Goal: Task Accomplishment & Management: Use online tool/utility

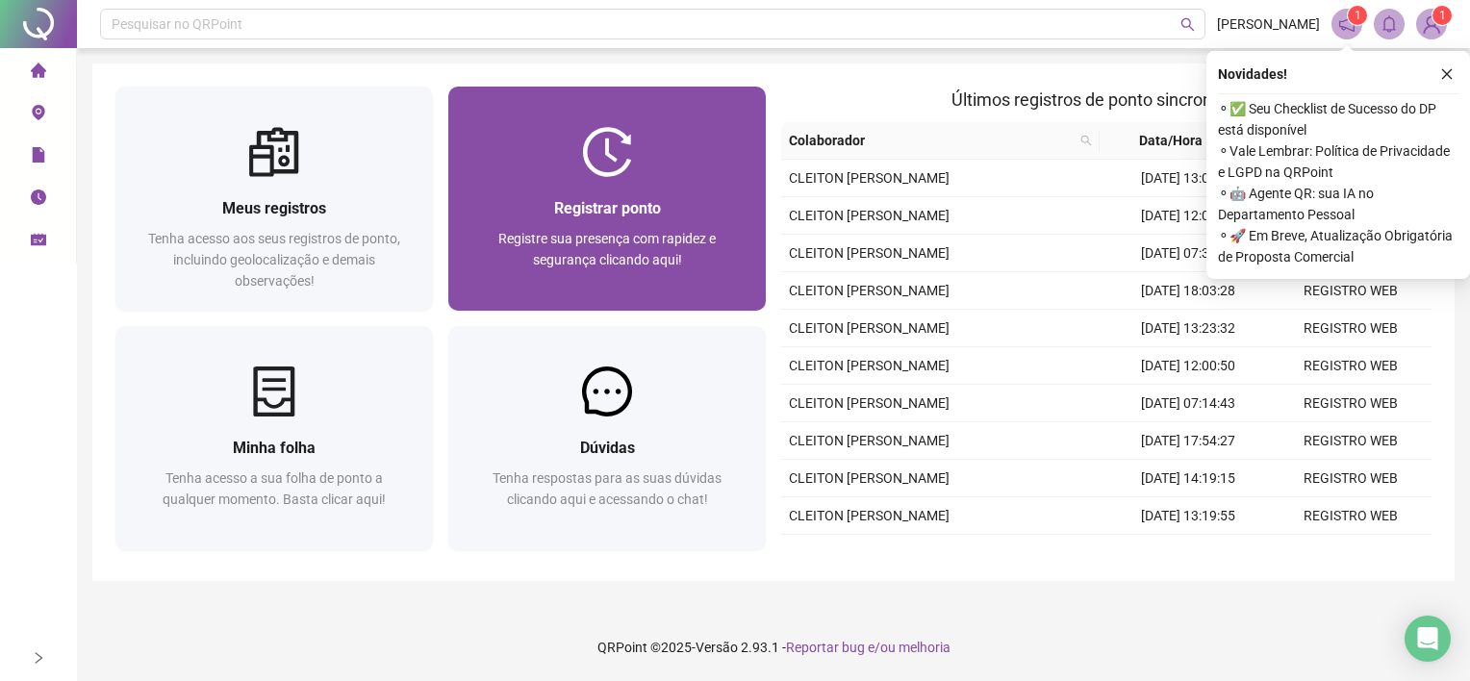
click at [592, 165] on img at bounding box center [607, 152] width 50 height 50
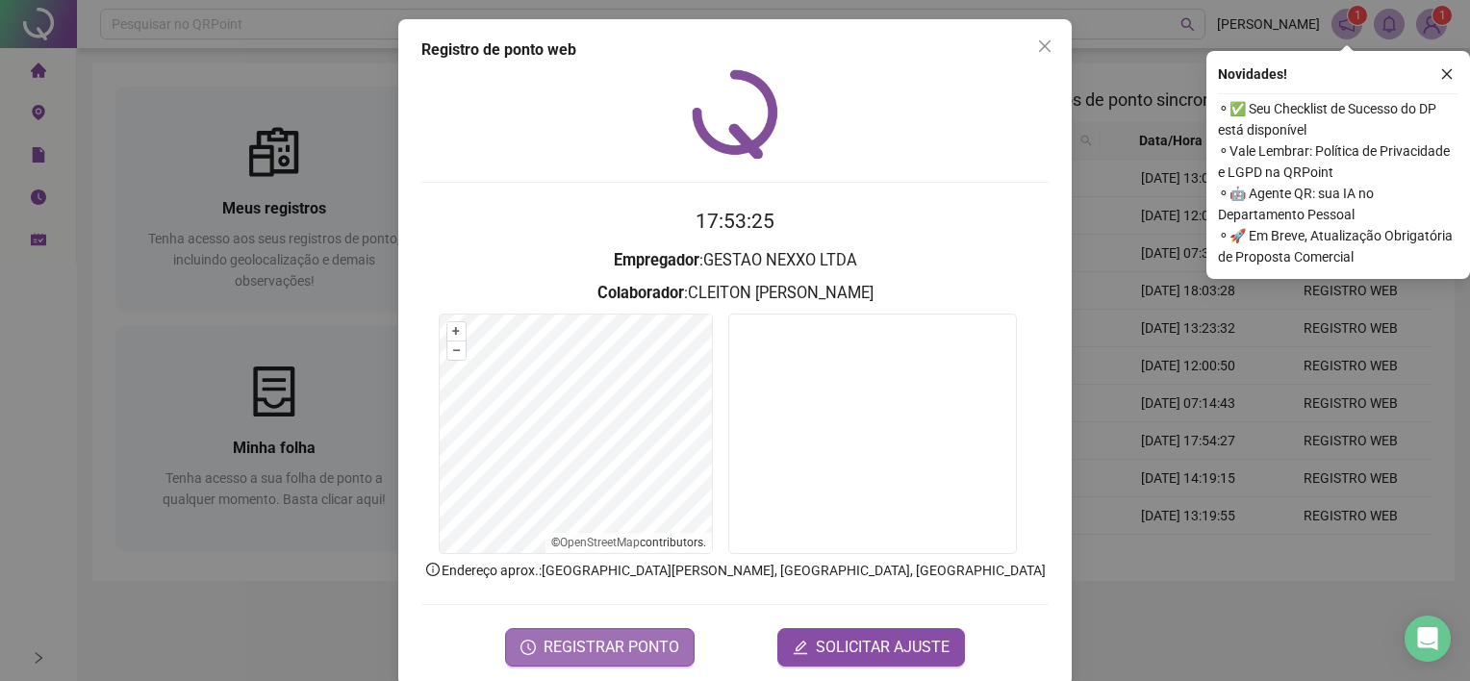
click at [602, 642] on span "REGISTRAR PONTO" at bounding box center [612, 647] width 136 height 23
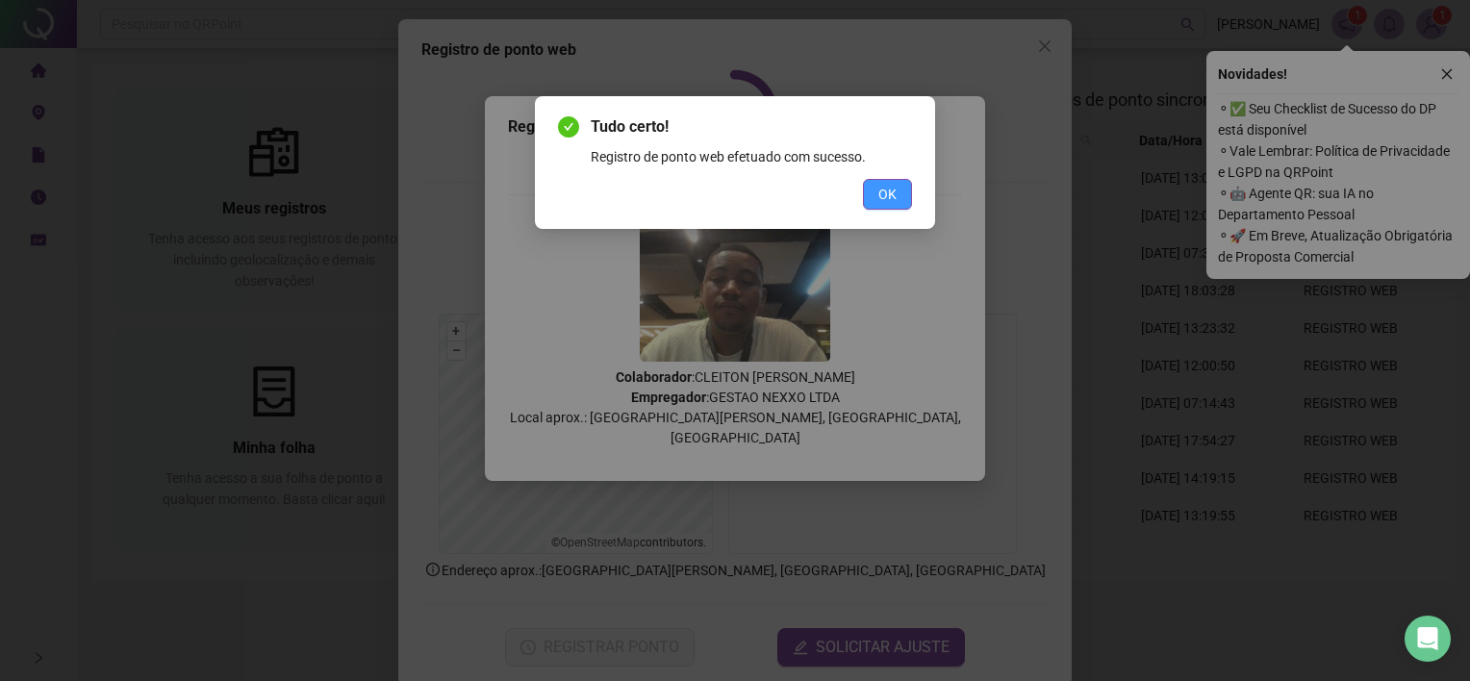
click at [901, 196] on button "OK" at bounding box center [887, 194] width 49 height 31
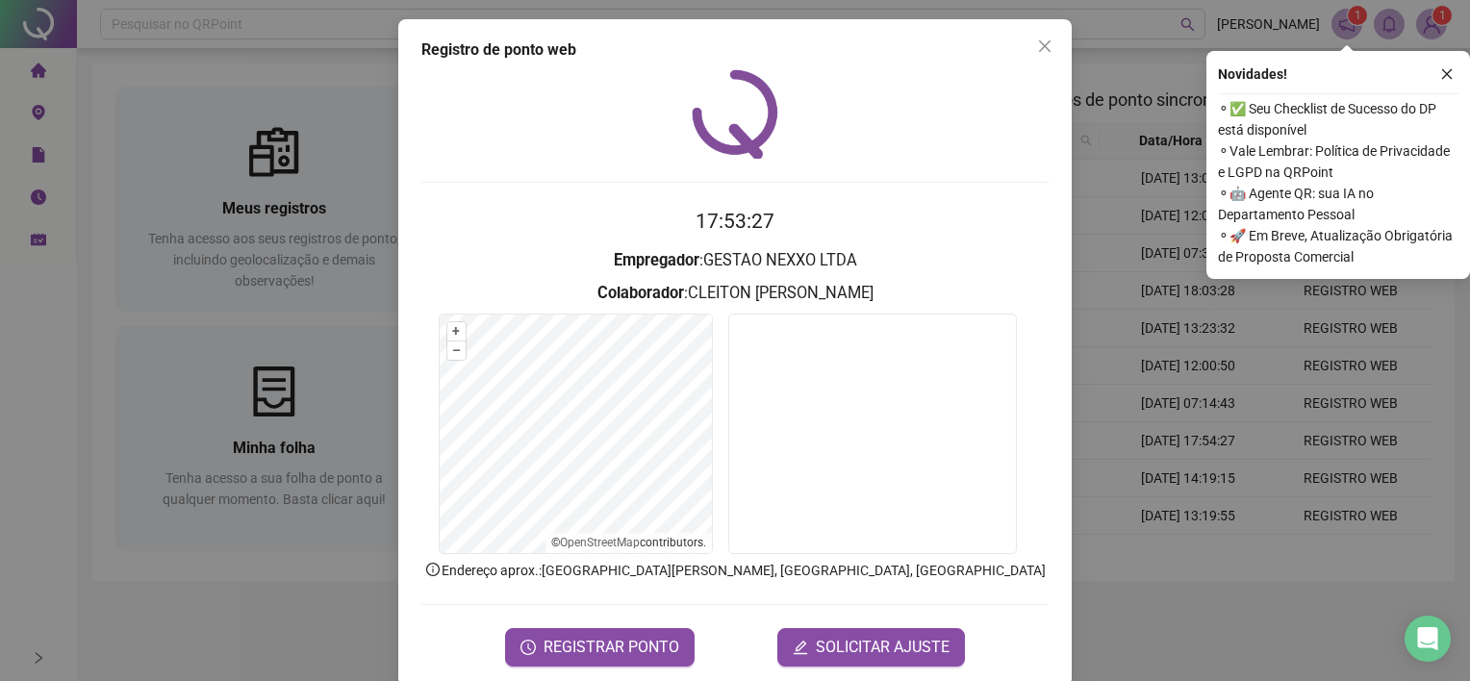
drag, startPoint x: 1030, startPoint y: 43, endPoint x: 1087, endPoint y: 4, distance: 69.1
click at [1037, 43] on icon "close" at bounding box center [1044, 45] width 15 height 15
